Goal: Navigation & Orientation: Find specific page/section

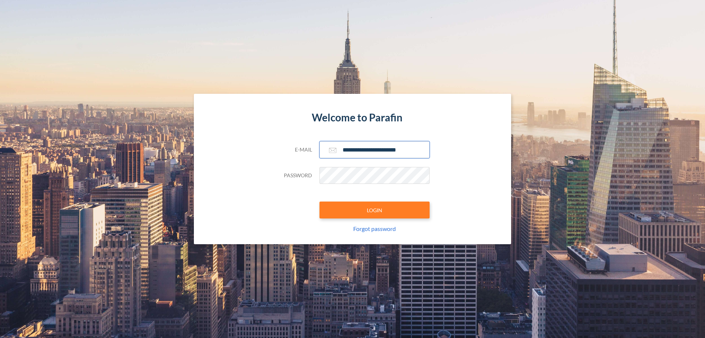
type input "**********"
click at [375, 210] on button "LOGIN" at bounding box center [375, 209] width 110 height 17
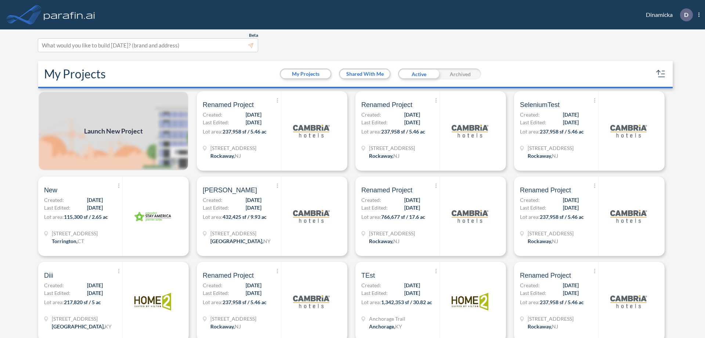
scroll to position [2, 0]
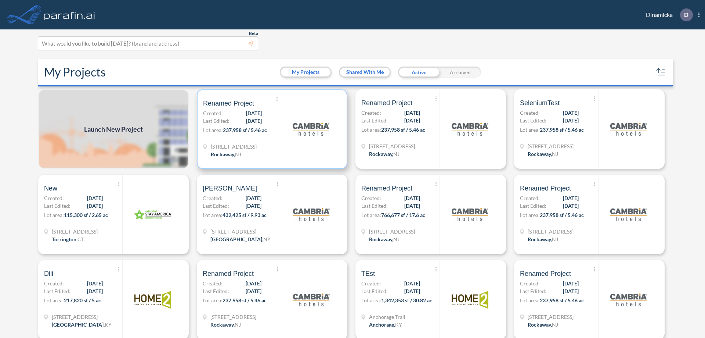
click at [271, 129] on p "Lot area: 237,958 sf / 5.46 ac" at bounding box center [242, 131] width 78 height 11
